Goal: Task Accomplishment & Management: Use online tool/utility

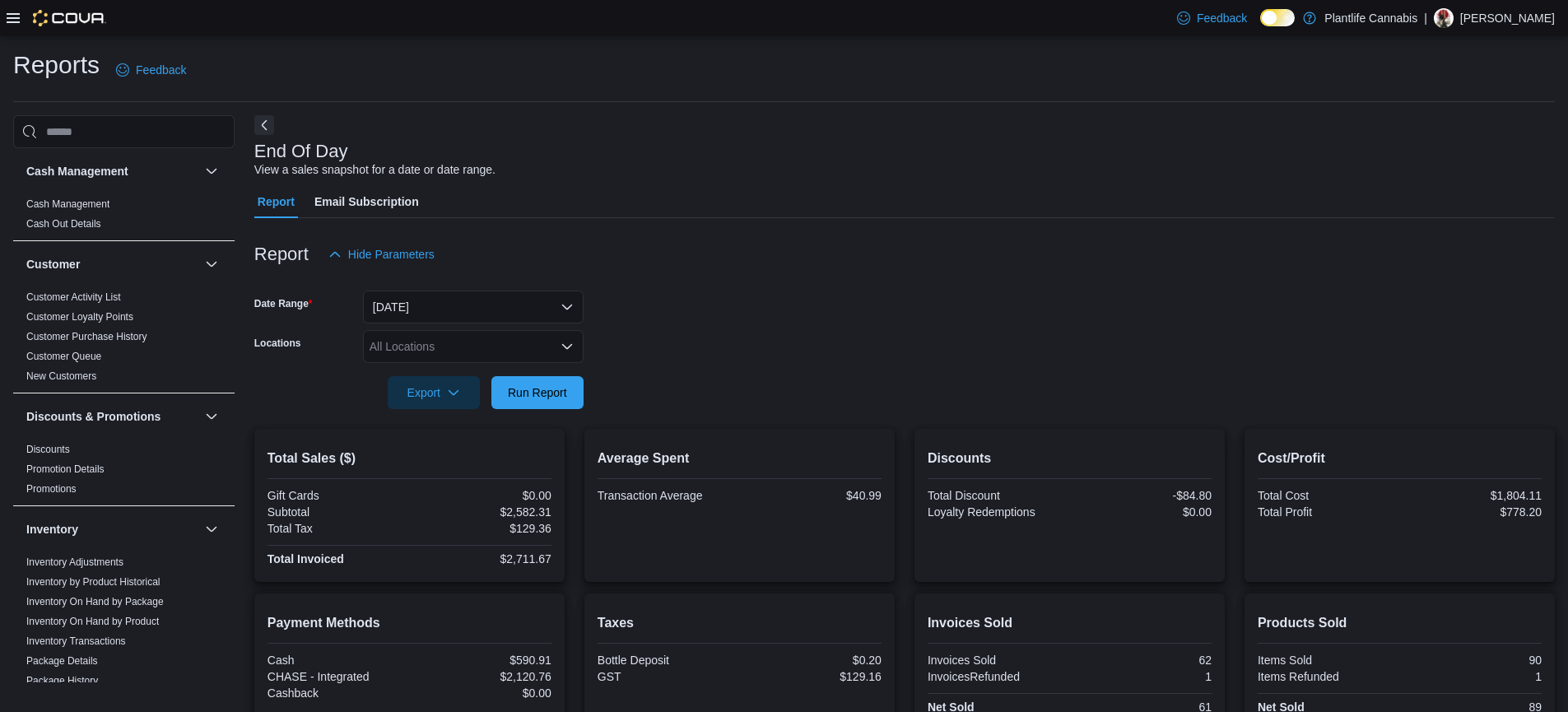
scroll to position [190, 0]
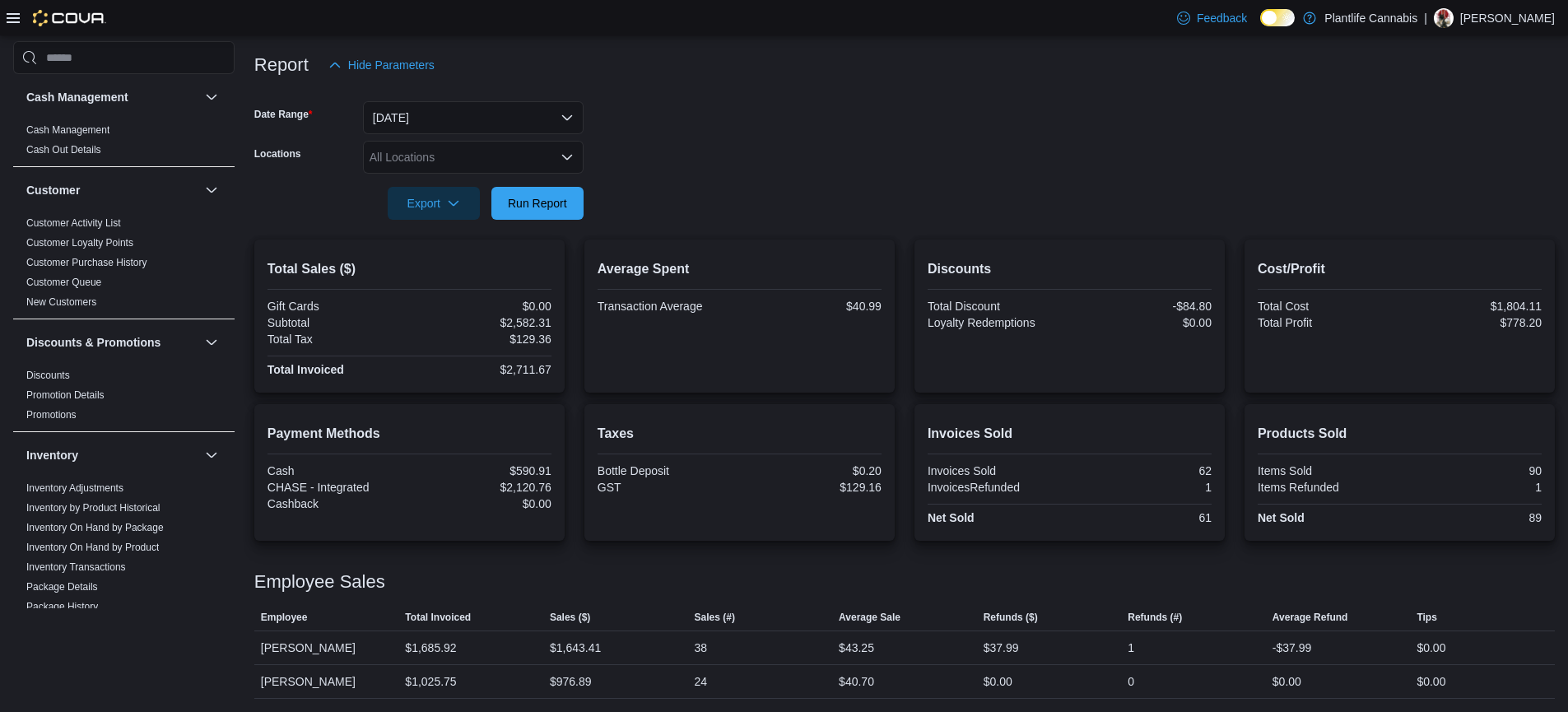
click at [418, 105] on form "Date Range Today Locations All Locations Export Run Report" at bounding box center [904, 151] width 1301 height 139
click at [418, 107] on button "Today" at bounding box center [473, 118] width 221 height 33
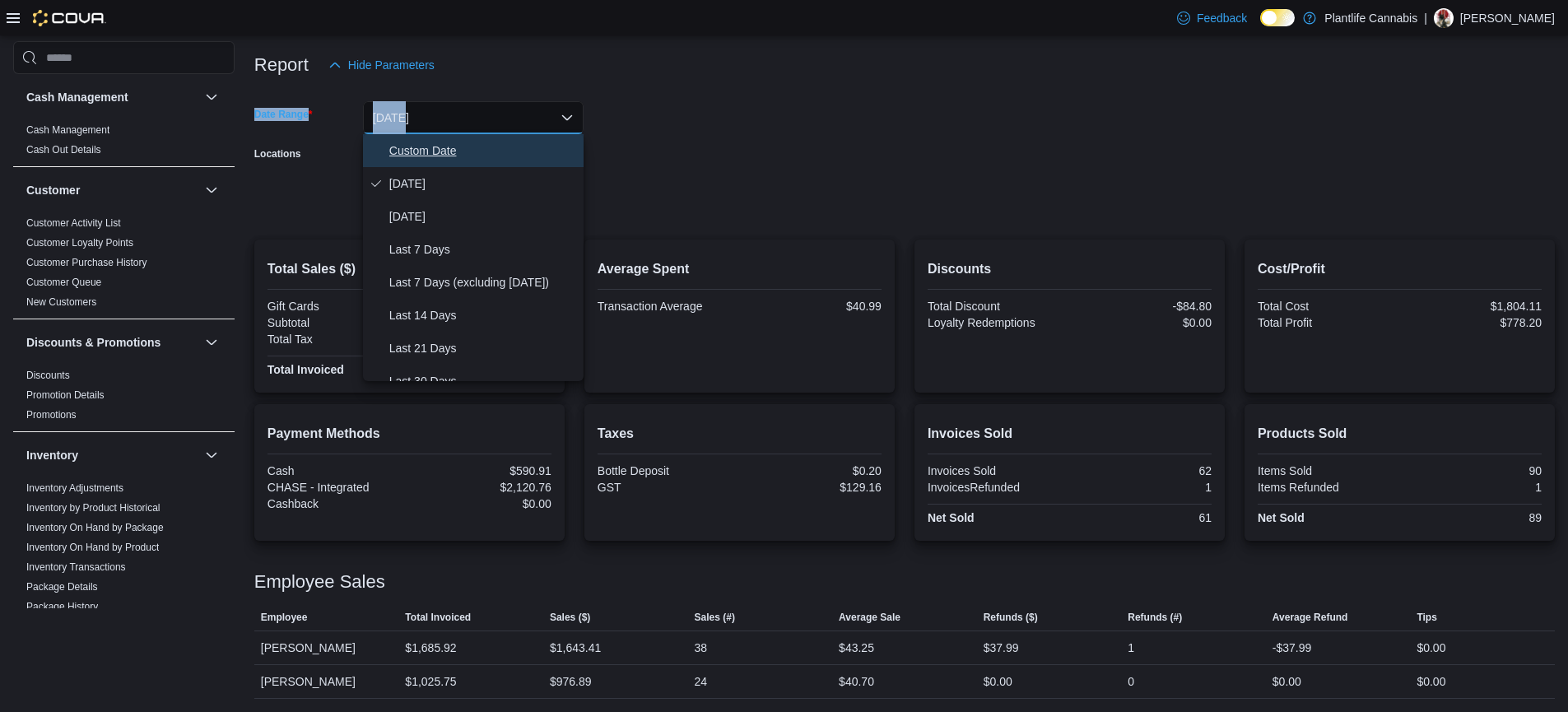
click at [421, 146] on span "Custom Date" at bounding box center [483, 151] width 188 height 20
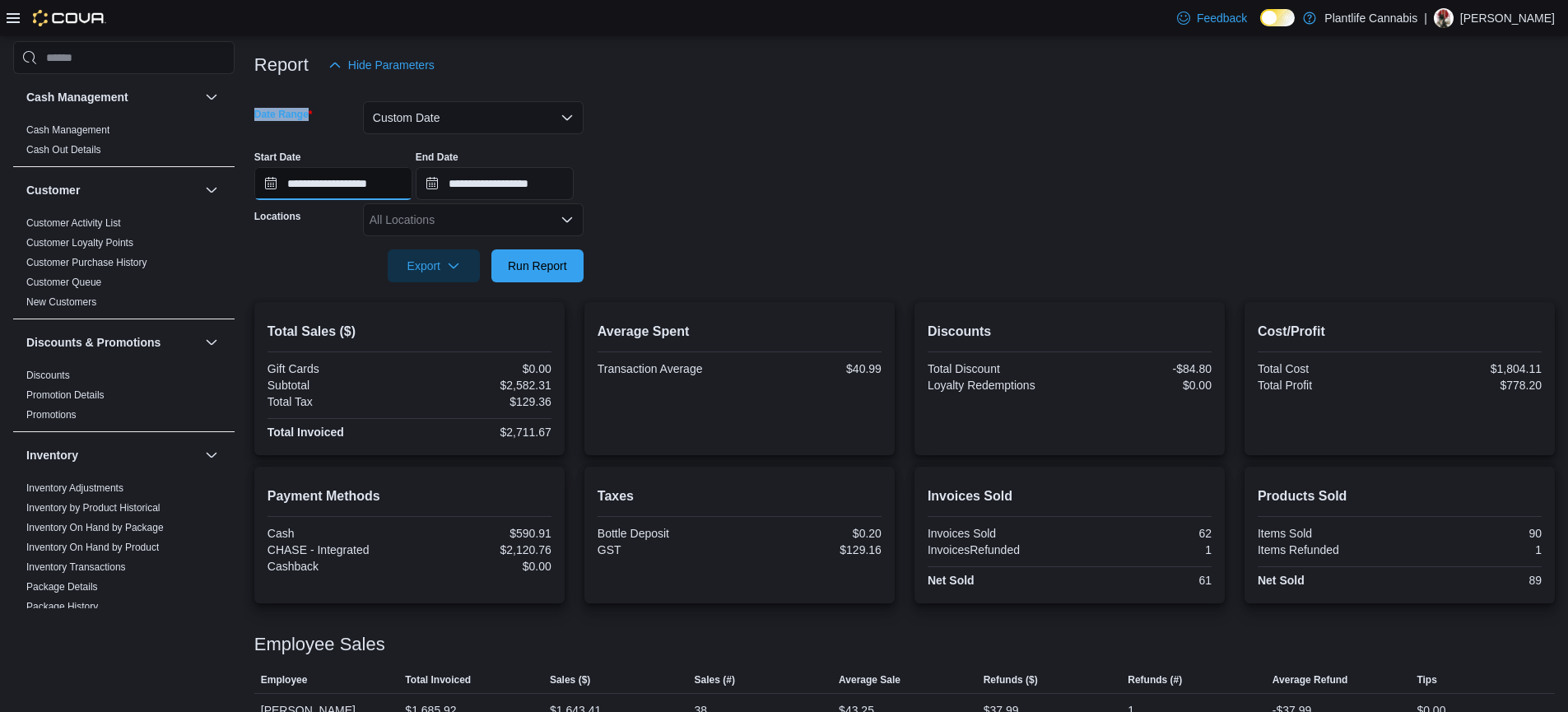
click at [384, 184] on input "**********" at bounding box center [333, 184] width 158 height 33
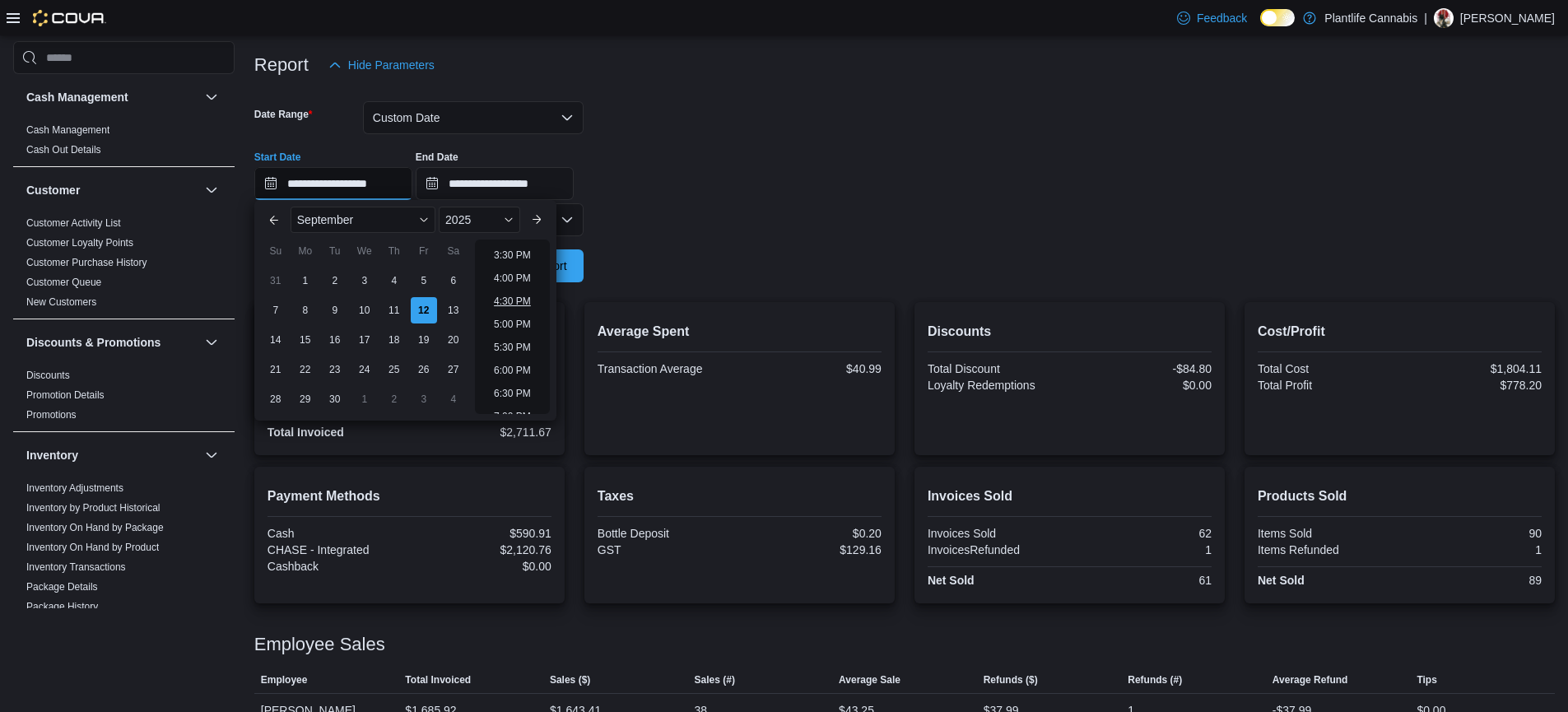
scroll to position [706, 0]
click at [522, 289] on li "4:00 PM" at bounding box center [512, 284] width 50 height 20
drag, startPoint x: 368, startPoint y: 189, endPoint x: 463, endPoint y: 257, distance: 116.8
click at [369, 189] on input "**********" at bounding box center [333, 184] width 158 height 33
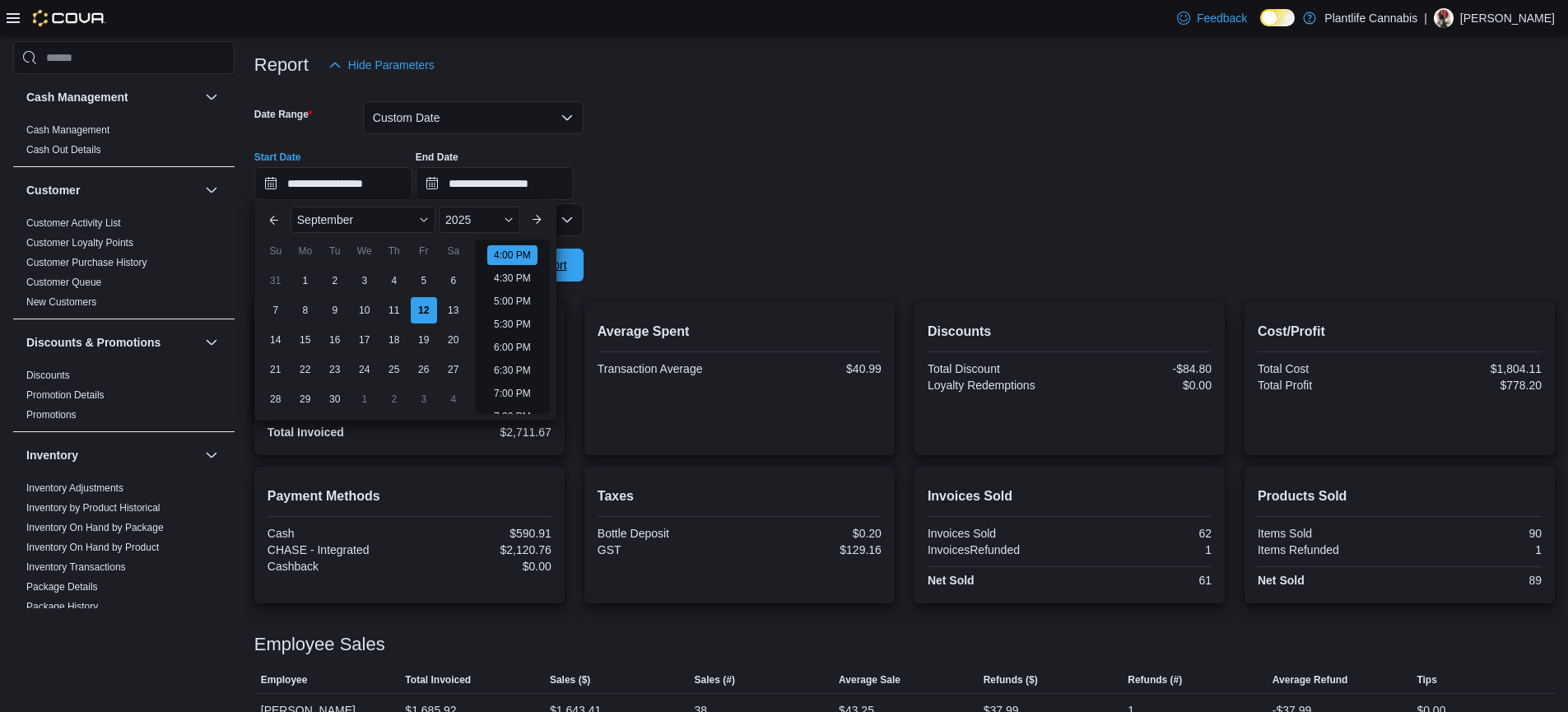
drag, startPoint x: 519, startPoint y: 285, endPoint x: 539, endPoint y: 279, distance: 20.9
click at [521, 285] on li "4:30 PM" at bounding box center [512, 278] width 50 height 20
type input "**********"
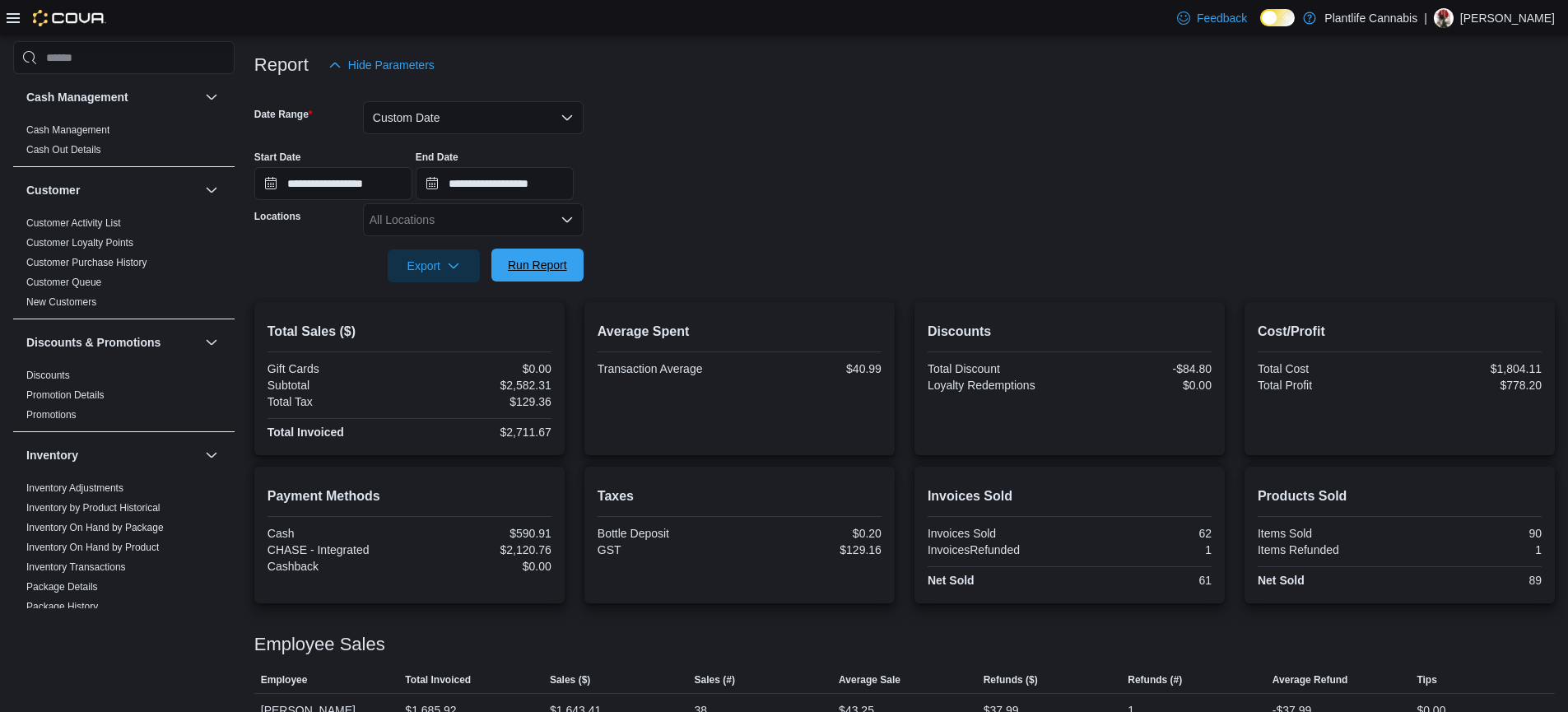
click at [541, 278] on span "Run Report" at bounding box center [538, 265] width 73 height 33
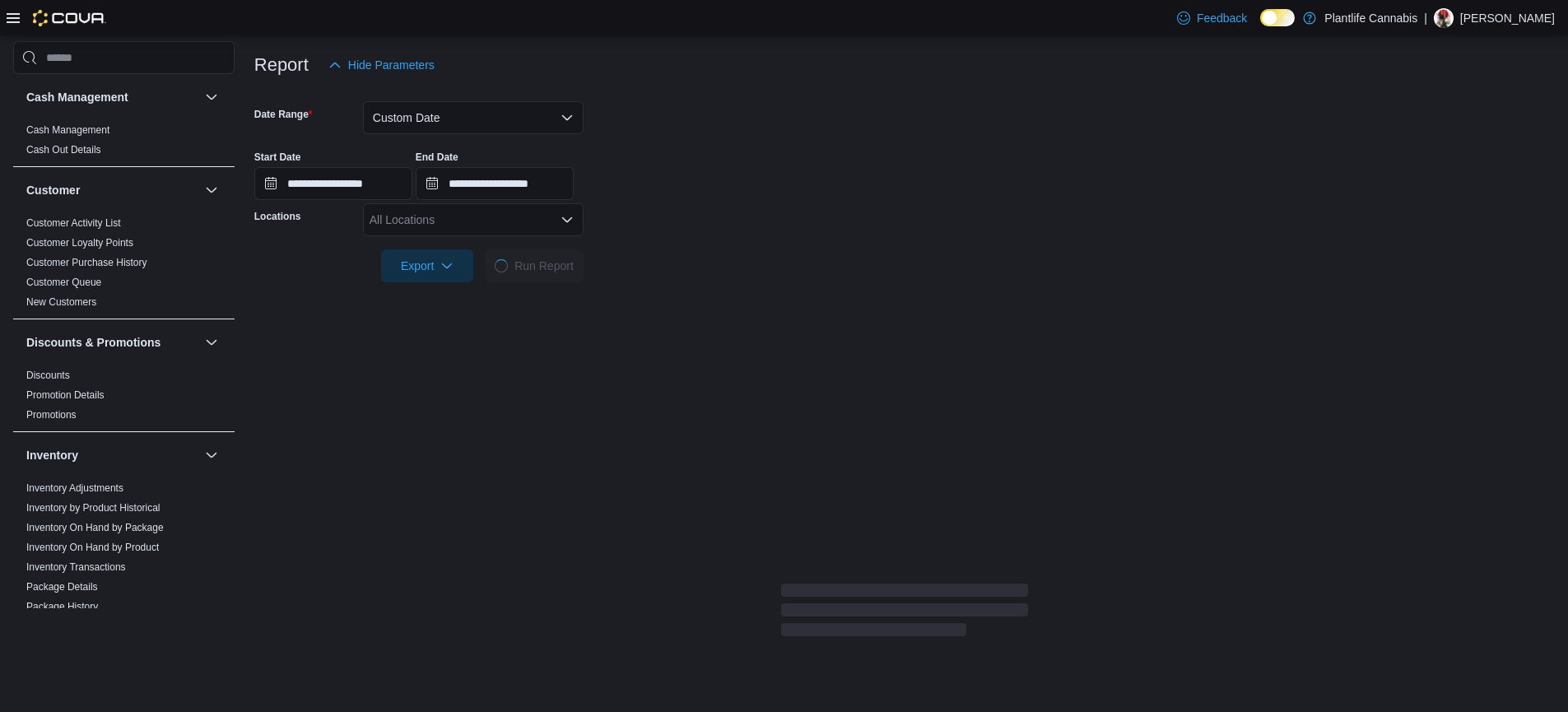
scroll to position [219, 0]
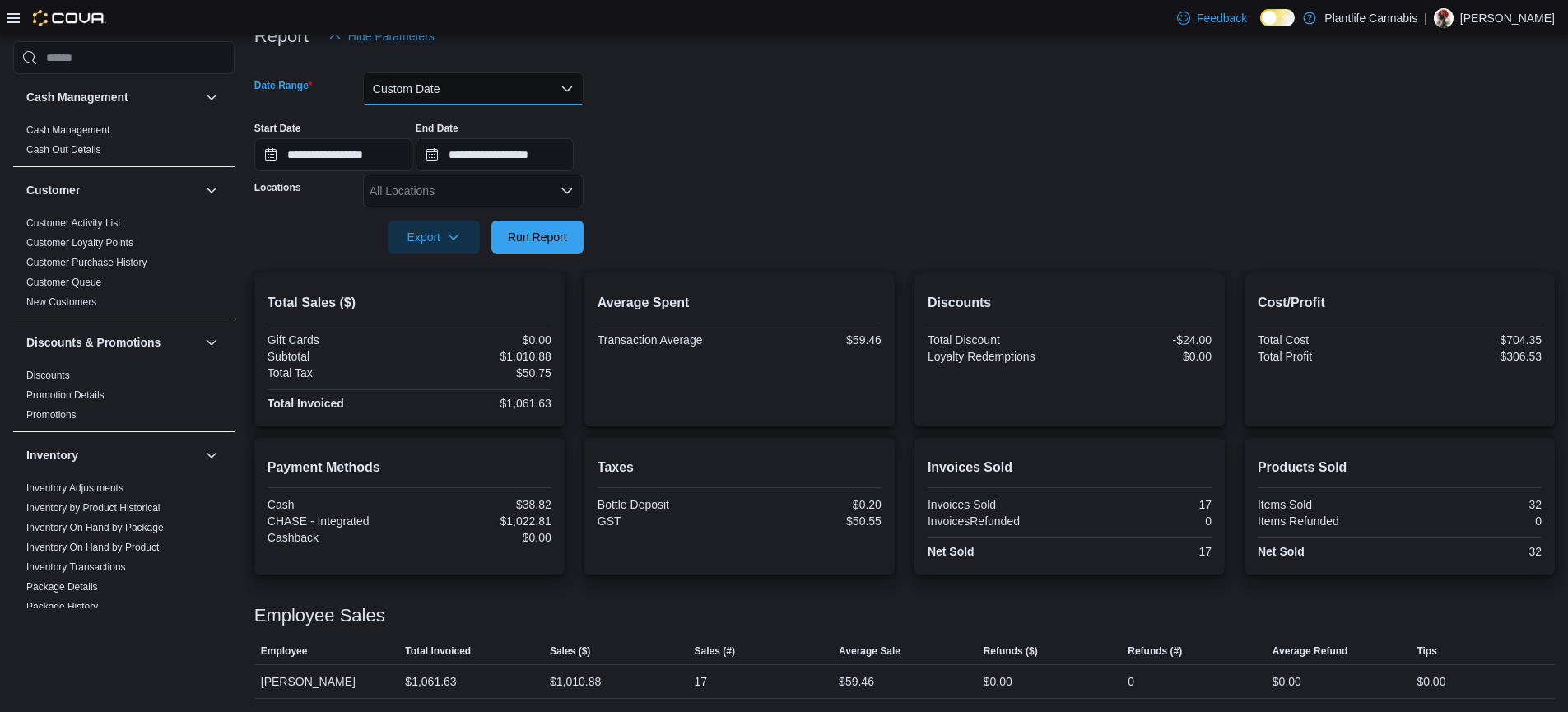
click at [398, 93] on button "Custom Date" at bounding box center [473, 89] width 221 height 33
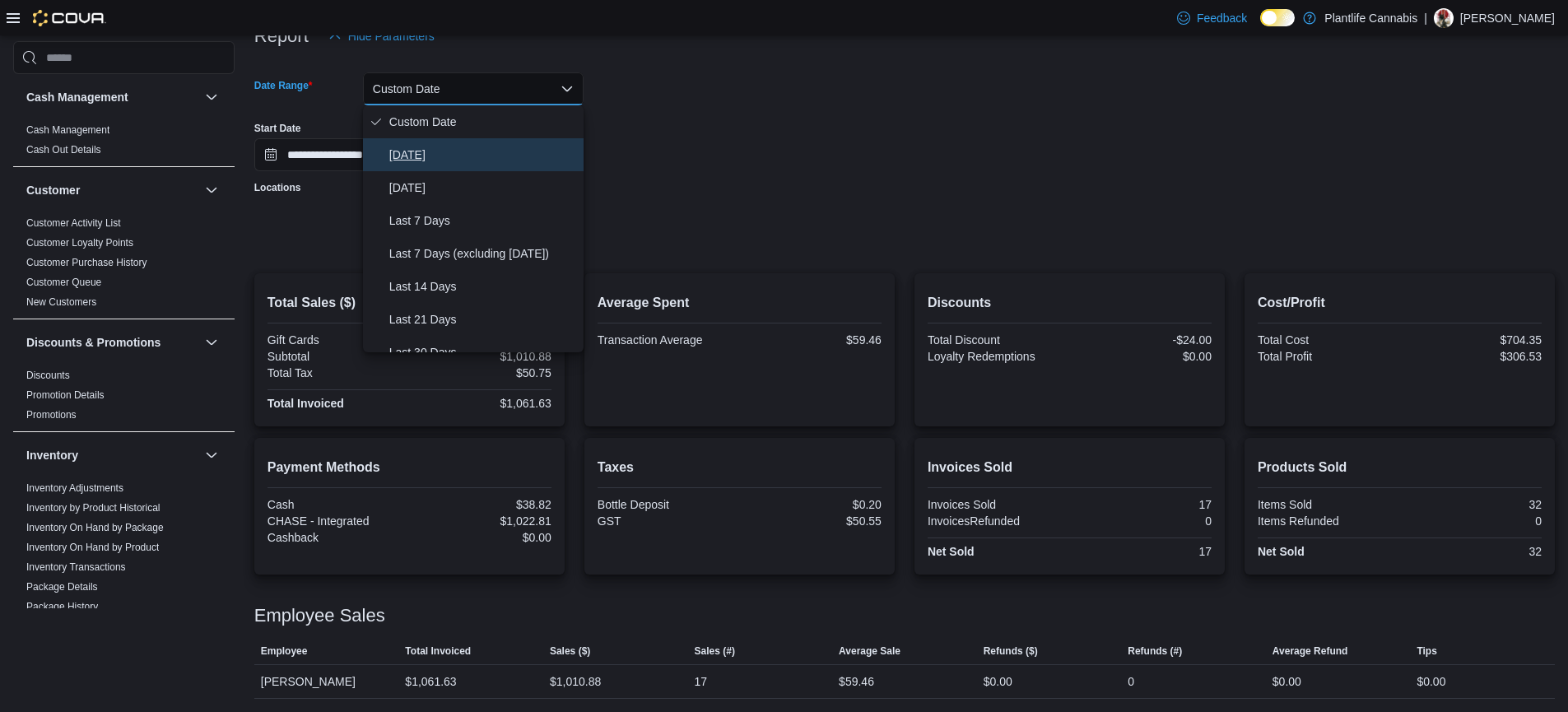
click at [393, 160] on span "Today" at bounding box center [483, 155] width 188 height 20
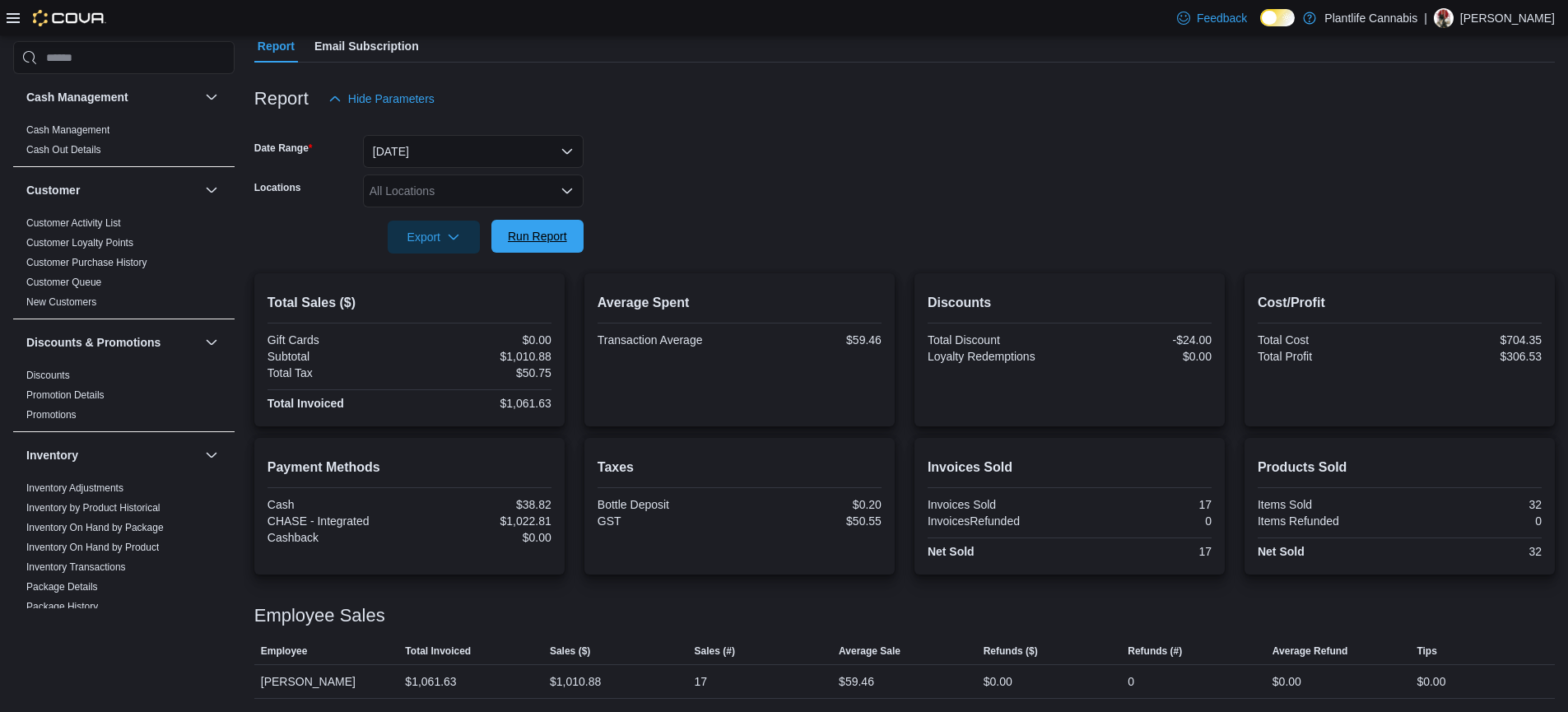
scroll to position [156, 0]
drag, startPoint x: 542, startPoint y: 231, endPoint x: 889, endPoint y: 436, distance: 403.0
click at [542, 233] on span "Run Report" at bounding box center [538, 237] width 59 height 17
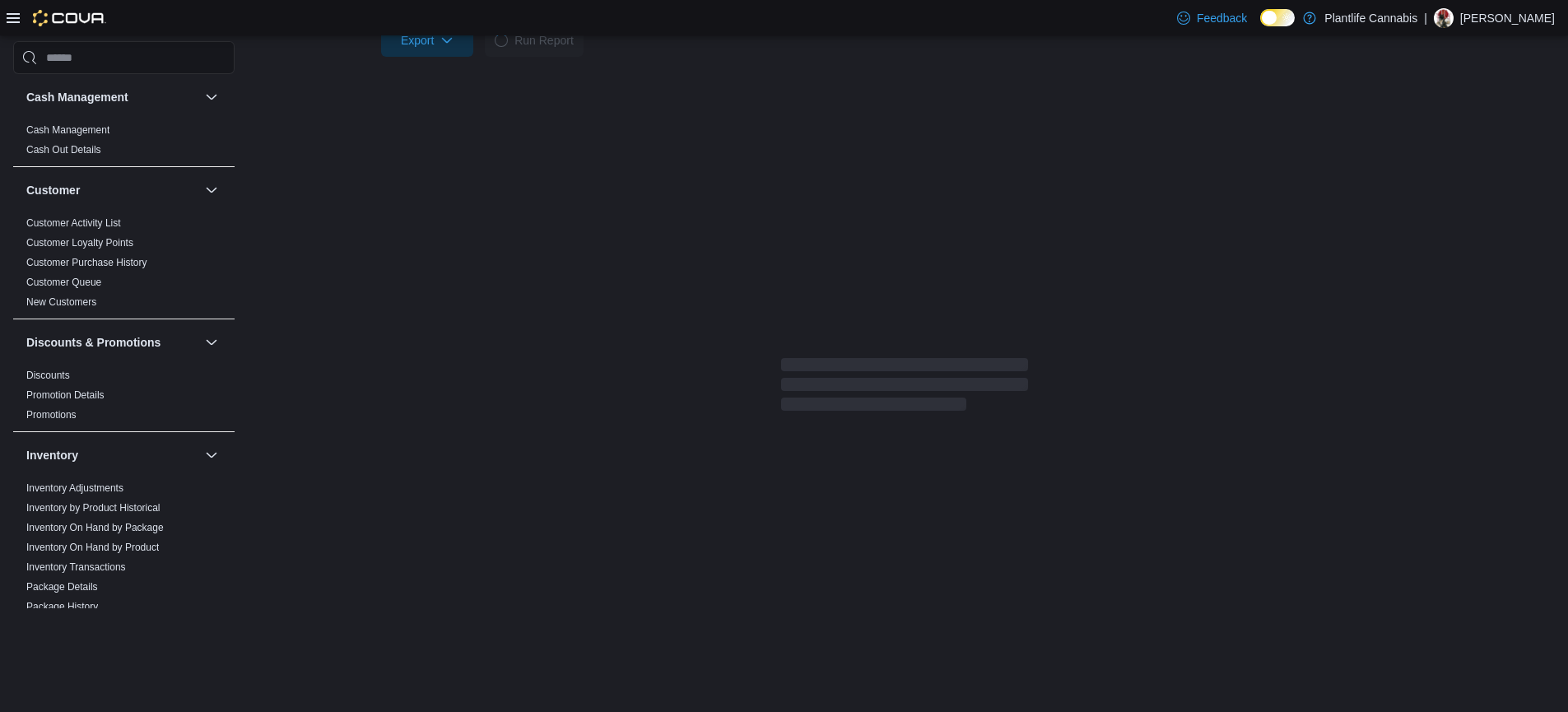
scroll to position [190, 0]
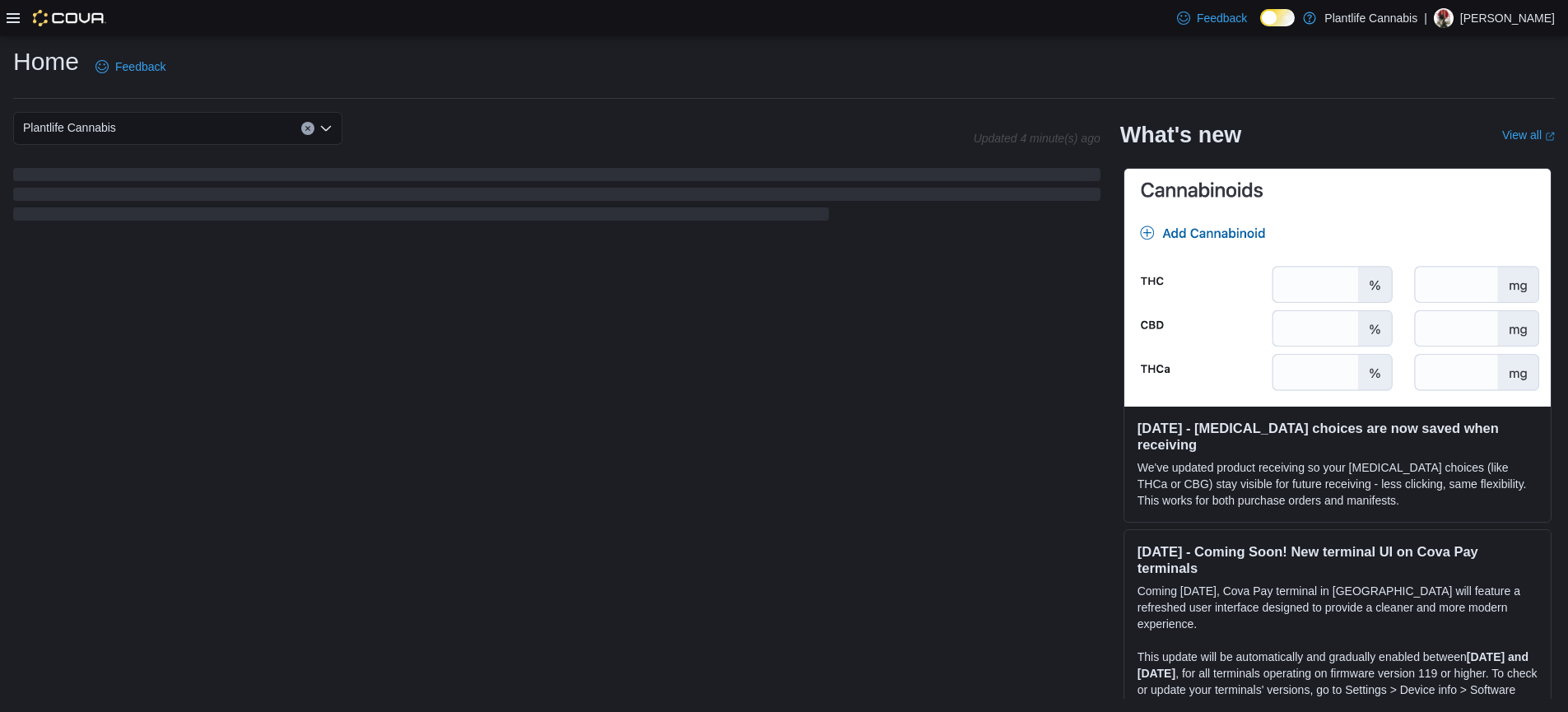
scroll to position [235, 0]
